Goal: Check status: Check status

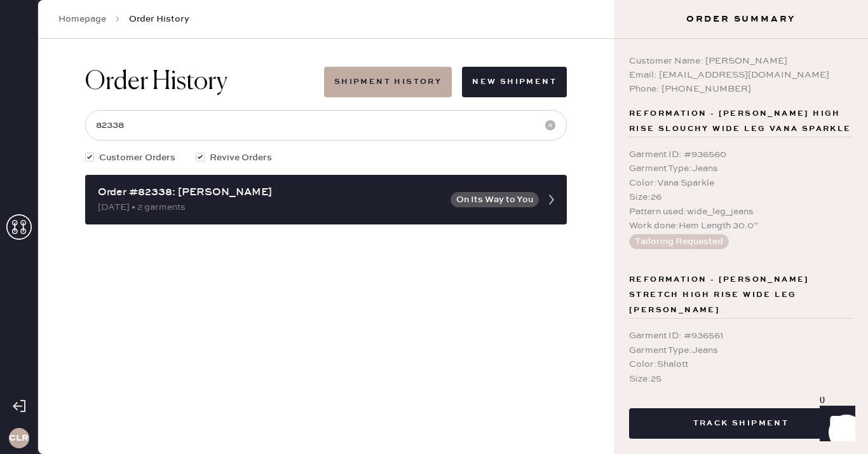
click at [11, 232] on icon at bounding box center [18, 226] width 25 height 25
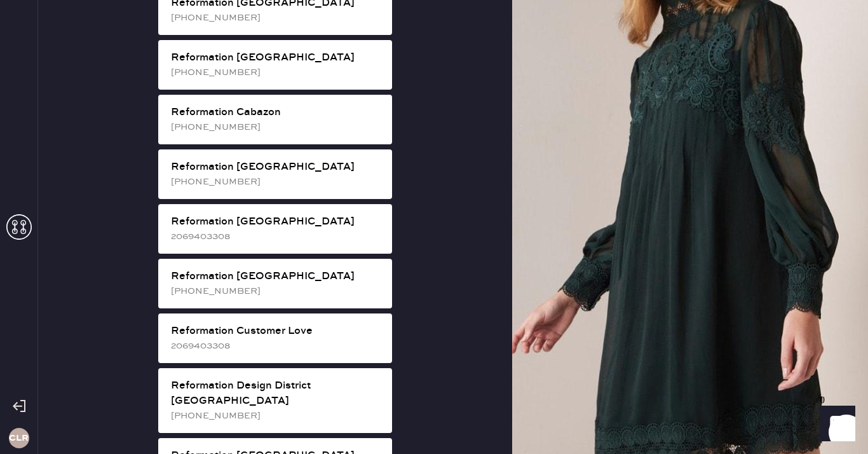
scroll to position [353, 0]
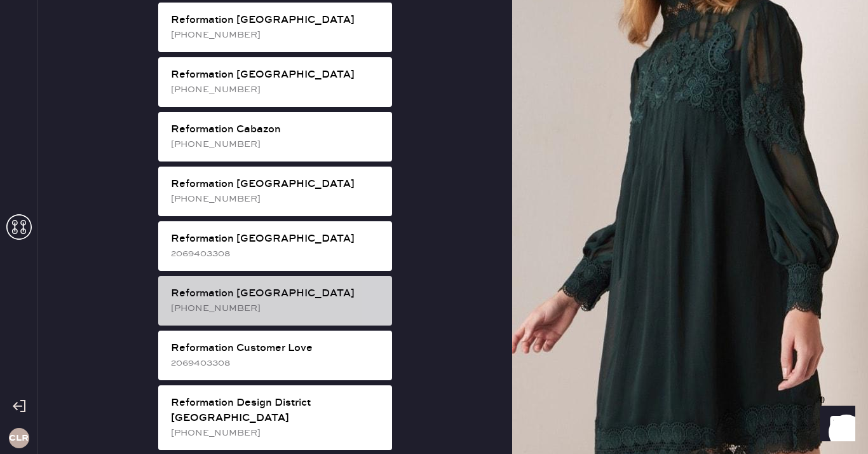
click at [314, 306] on div "Reformation [GEOGRAPHIC_DATA] [PHONE_NUMBER]" at bounding box center [275, 301] width 234 height 50
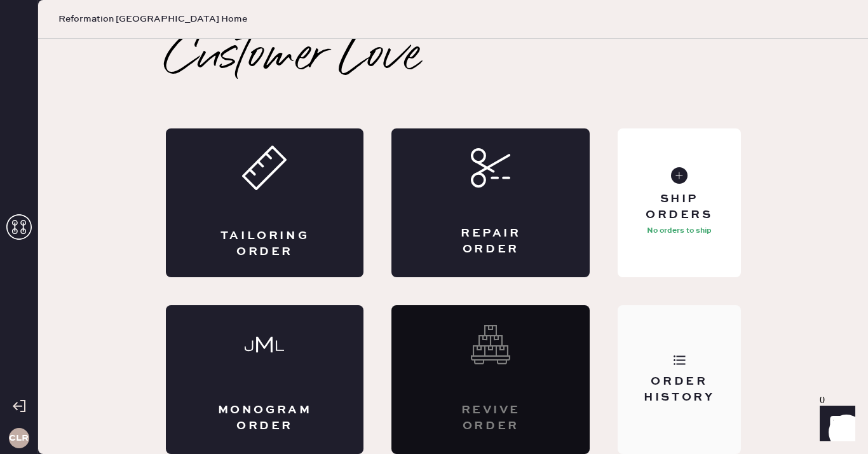
click at [739, 368] on div "Order History" at bounding box center [679, 379] width 123 height 149
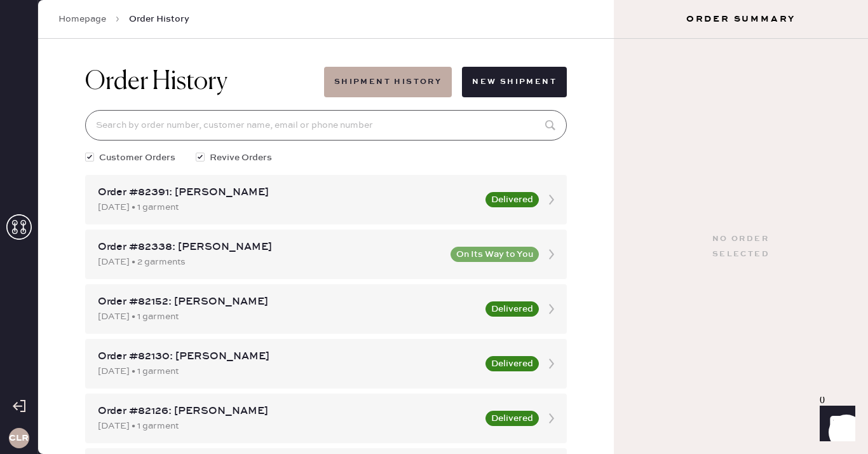
click at [307, 121] on input at bounding box center [326, 125] width 482 height 30
paste input "81762"
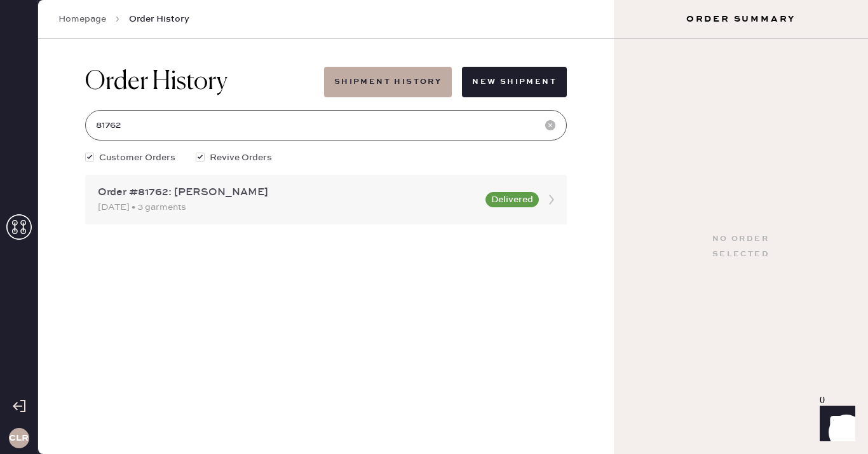
type input "81762"
click at [203, 198] on div "Order #81762: [PERSON_NAME]" at bounding box center [288, 192] width 380 height 15
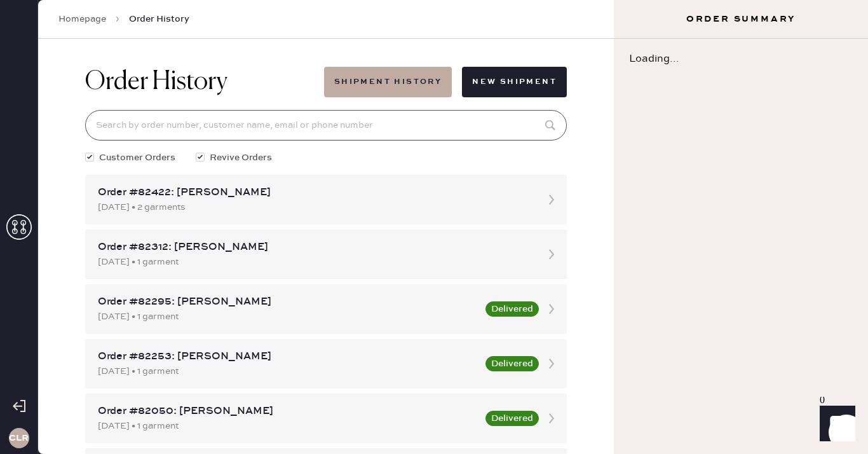
click at [210, 128] on input at bounding box center [326, 125] width 482 height 30
paste input "81762"
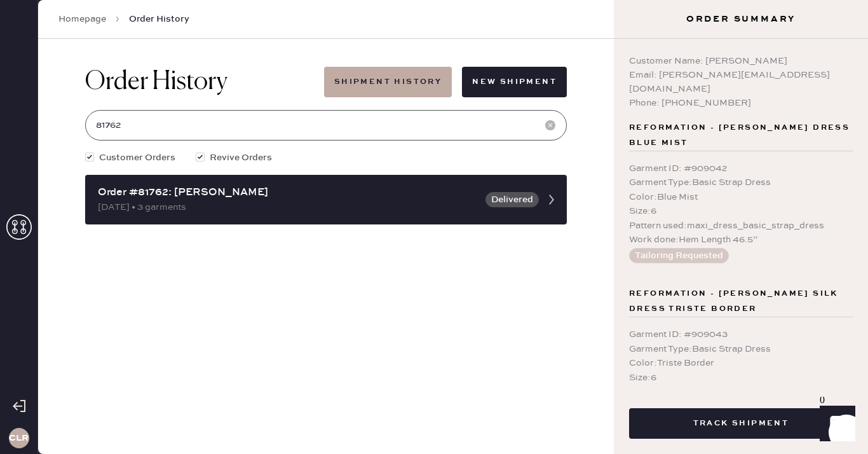
type input "81762"
